Goal: Task Accomplishment & Management: Use online tool/utility

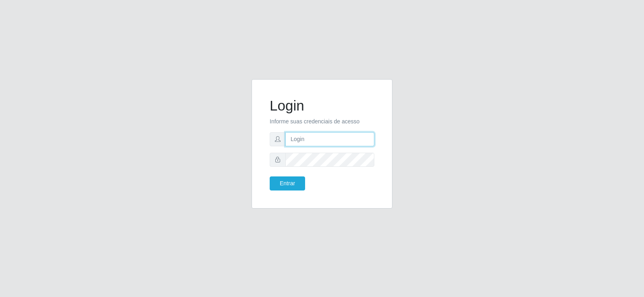
type input "[EMAIL_ADDRESS][DOMAIN_NAME]"
click at [361, 140] on input "[EMAIL_ADDRESS][DOMAIN_NAME]" at bounding box center [329, 139] width 89 height 14
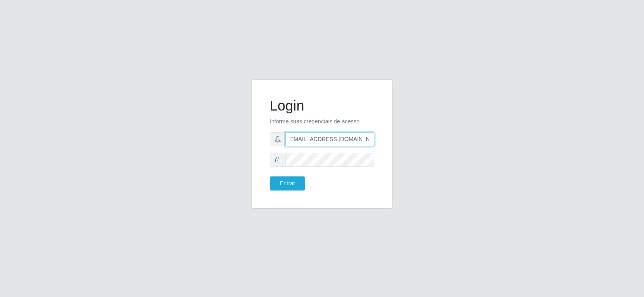
click at [361, 140] on input "[EMAIL_ADDRESS][DOMAIN_NAME]" at bounding box center [329, 139] width 89 height 14
type input "raizasup@tadeu"
click at [298, 182] on button "Entrar" at bounding box center [287, 184] width 35 height 14
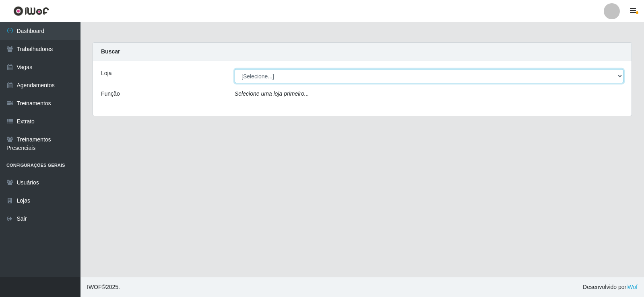
click at [367, 79] on select "[Selecione...] Supermercado Tadeu - [GEOGRAPHIC_DATA]" at bounding box center [429, 76] width 389 height 14
select select "195"
click at [235, 69] on select "[Selecione...] Supermercado Tadeu - [GEOGRAPHIC_DATA]" at bounding box center [429, 76] width 389 height 14
click at [366, 80] on select "[Selecione...] Supermercado Tadeu - [GEOGRAPHIC_DATA]" at bounding box center [429, 76] width 389 height 14
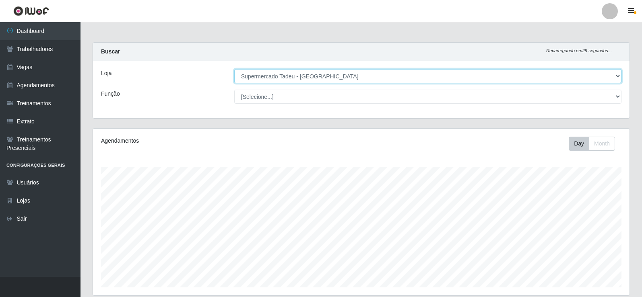
scroll to position [167, 536]
click at [234, 69] on select "[Selecione...] Supermercado Tadeu - [GEOGRAPHIC_DATA]" at bounding box center [427, 76] width 387 height 14
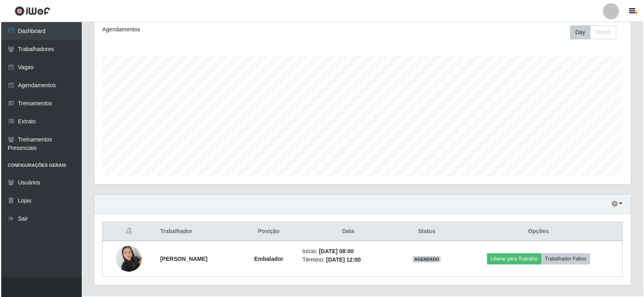
scroll to position [130, 0]
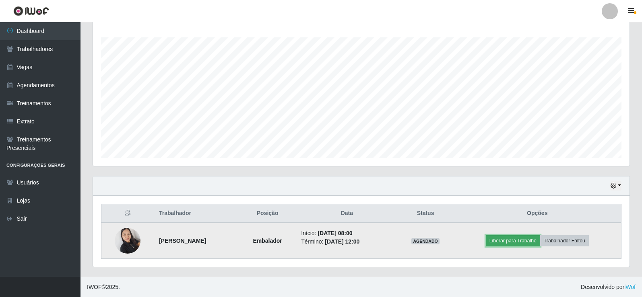
click at [514, 240] on button "Liberar para Trabalho" at bounding box center [513, 240] width 54 height 11
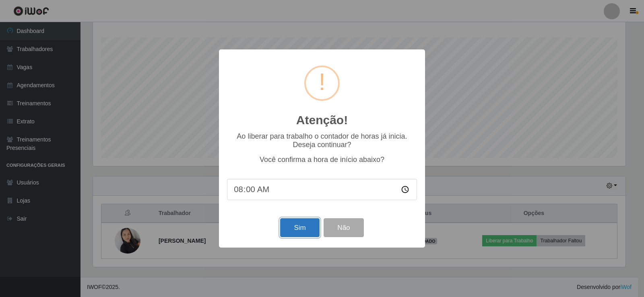
click at [294, 230] on button "Sim" at bounding box center [299, 227] width 39 height 19
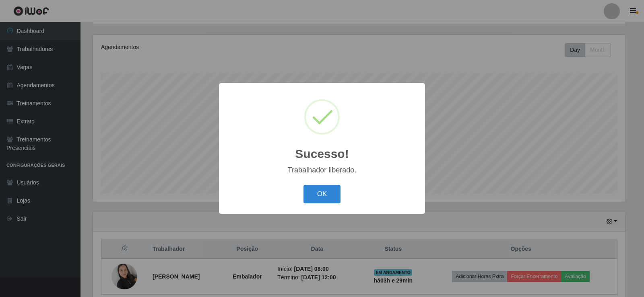
click at [312, 199] on button "OK" at bounding box center [321, 194] width 37 height 19
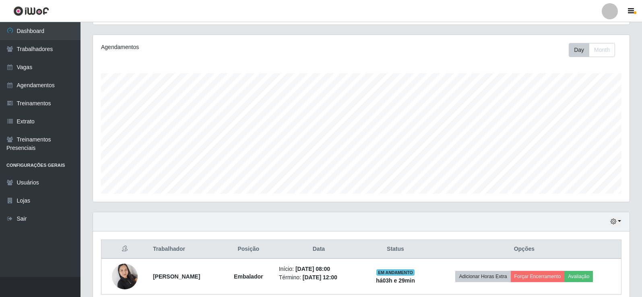
scroll to position [130, 0]
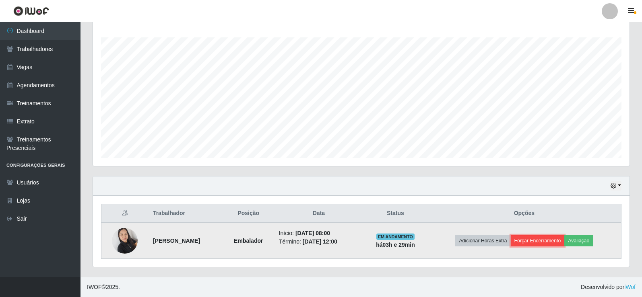
click at [543, 241] on button "Forçar Encerramento" at bounding box center [537, 240] width 54 height 11
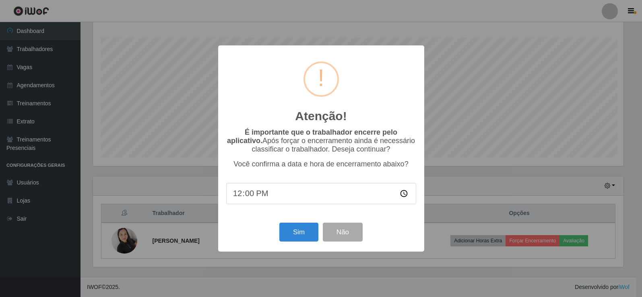
scroll to position [167, 532]
click at [303, 229] on button "Sim" at bounding box center [299, 232] width 39 height 19
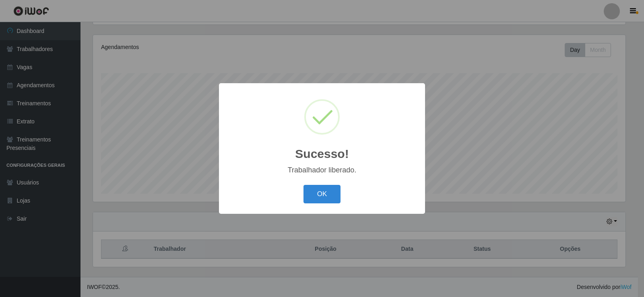
drag, startPoint x: 312, startPoint y: 189, endPoint x: 245, endPoint y: 145, distance: 80.0
click at [301, 181] on div "Sucesso! × Trabalhador liberado. OK Cancel" at bounding box center [322, 148] width 206 height 130
click at [316, 206] on div "OK Cancel" at bounding box center [322, 194] width 190 height 23
click at [305, 195] on button "OK" at bounding box center [321, 194] width 37 height 19
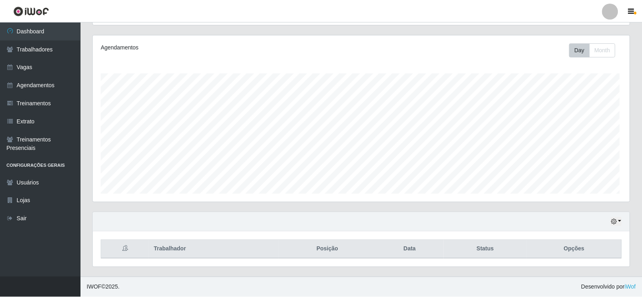
scroll to position [167, 536]
